Goal: Navigation & Orientation: Find specific page/section

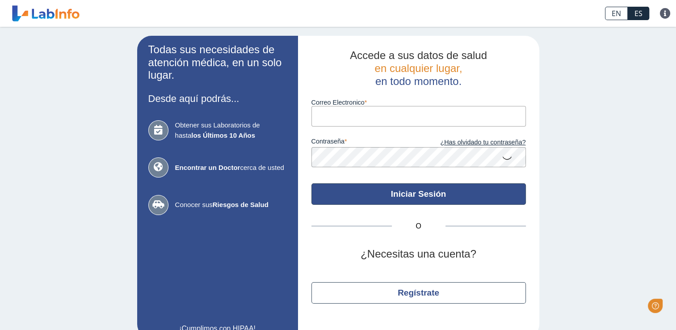
type input "[EMAIL_ADDRESS][DOMAIN_NAME]"
click at [422, 194] on button "Iniciar Sesión" at bounding box center [419, 193] width 215 height 21
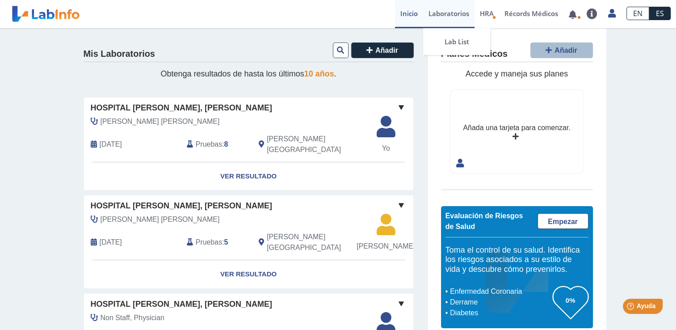
click at [454, 13] on link "Laboratorios" at bounding box center [448, 14] width 51 height 28
